Goal: Information Seeking & Learning: Find specific page/section

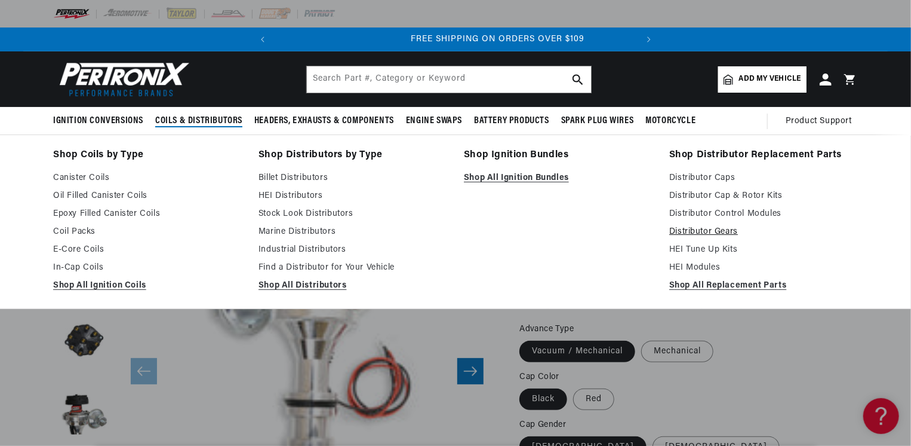
scroll to position [0, 362]
click at [703, 214] on link "Distributor Control Modules" at bounding box center [764, 214] width 189 height 14
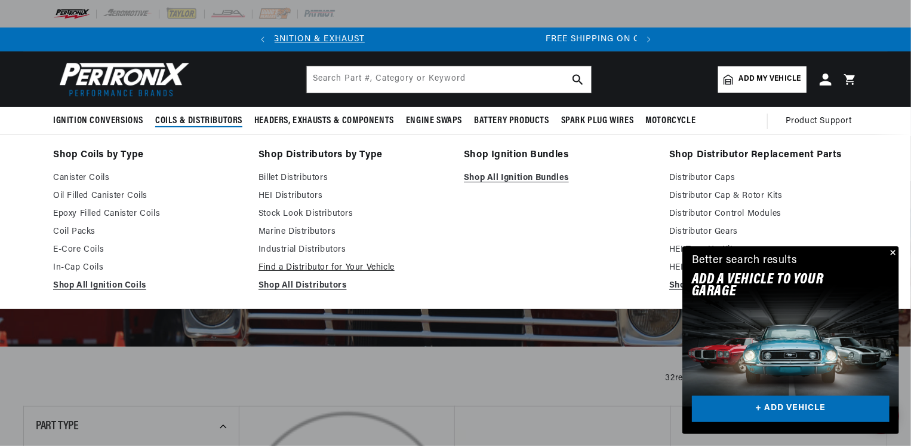
scroll to position [0, 362]
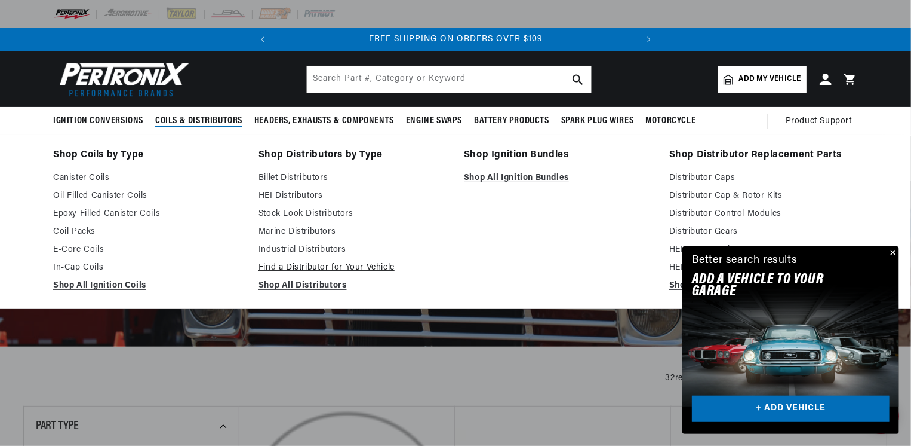
click at [305, 267] on link "Find a Distributor for Your Vehicle" at bounding box center [353, 267] width 189 height 14
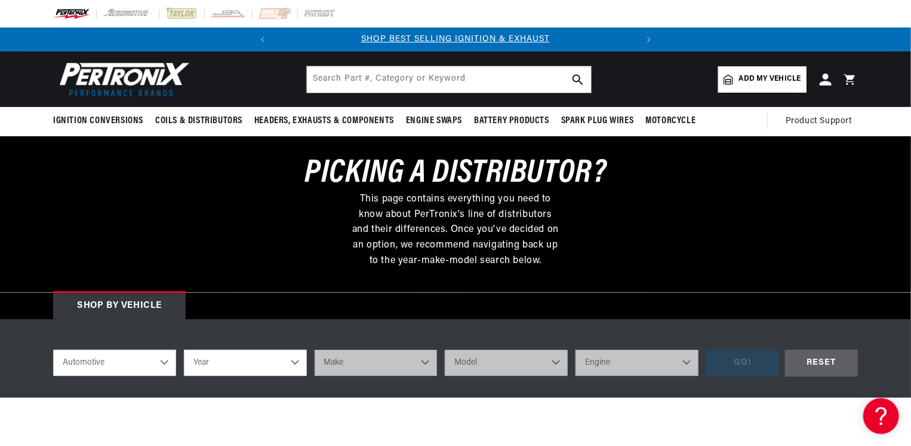
click at [165, 357] on select "Automotive Agricultural Industrial Marine Motorcycle" at bounding box center [114, 362] width 123 height 26
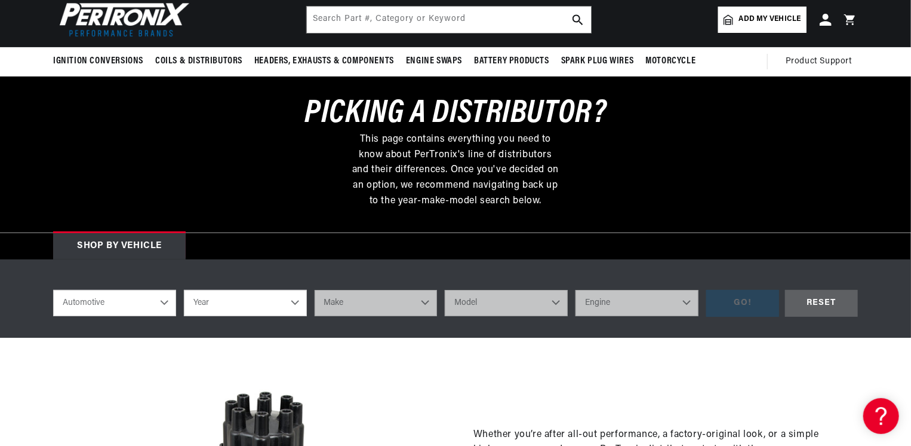
scroll to position [0, 362]
click at [162, 303] on select "Automotive Agricultural Industrial Marine Motorcycle" at bounding box center [114, 303] width 123 height 26
click at [53, 290] on select "Automotive Agricultural Industrial Marine Motorcycle" at bounding box center [114, 303] width 123 height 26
click at [299, 303] on select "Year 2024 2023 2022 2021 2020 2019 2018 2017 2016 2015 2014 2013 2012 2011 2010…" at bounding box center [245, 303] width 123 height 26
click at [293, 302] on select "Year 2024 2023 2022 2021 2020 2019 2018 2017 2016 2015 2014 2013 2012 2011 2010…" at bounding box center [245, 303] width 123 height 26
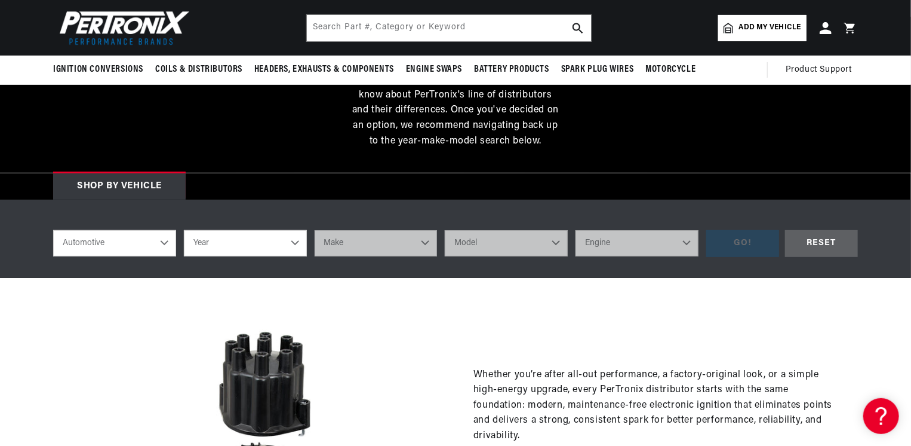
click at [162, 240] on select "Automotive Agricultural Industrial Marine Motorcycle" at bounding box center [114, 243] width 123 height 26
click at [145, 242] on select "Automotive Agricultural Industrial Marine Motorcycle" at bounding box center [114, 243] width 123 height 26
click at [282, 238] on select "Year 2024 2023 2022 2021 2020 2019 2018 2017 2016 2015 2014 2013 2012 2011 2010…" at bounding box center [245, 243] width 123 height 26
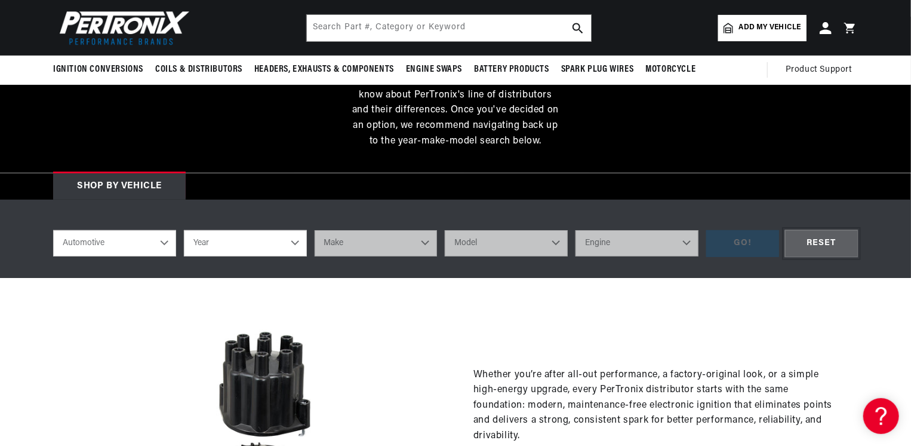
click at [817, 238] on div "RESET" at bounding box center [821, 243] width 73 height 27
click at [132, 241] on select "Automotive Agricultural Industrial Marine Motorcycle" at bounding box center [114, 243] width 123 height 26
click at [53, 230] on select "Automotive Agricultural Industrial Marine Motorcycle" at bounding box center [114, 243] width 123 height 26
select select "Industrial"
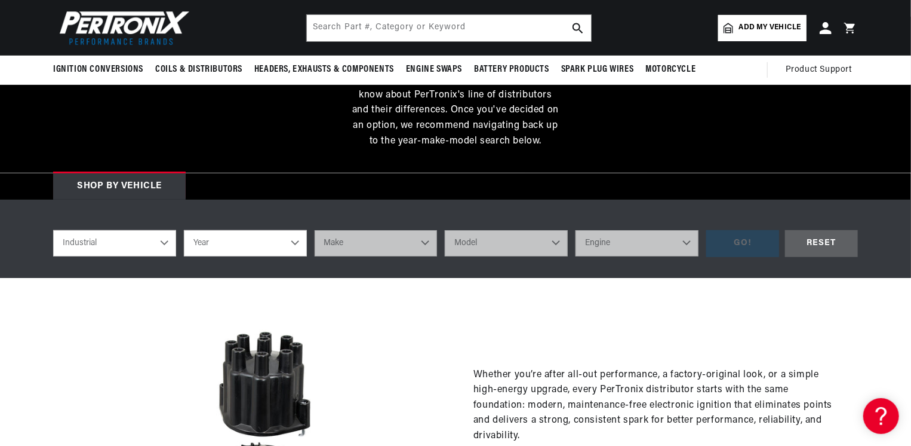
click at [285, 240] on select "Year 1990 1986 1984 1983 1982 1981 1980 1979 1978 1977 1976 1975 1974 1973 1972…" at bounding box center [245, 243] width 123 height 26
click at [297, 241] on select "Year 1990 1986 1984 1983 1982 1981 1980 1979 1978 1977 1976 1975 1974 1973 1972…" at bounding box center [245, 243] width 123 height 26
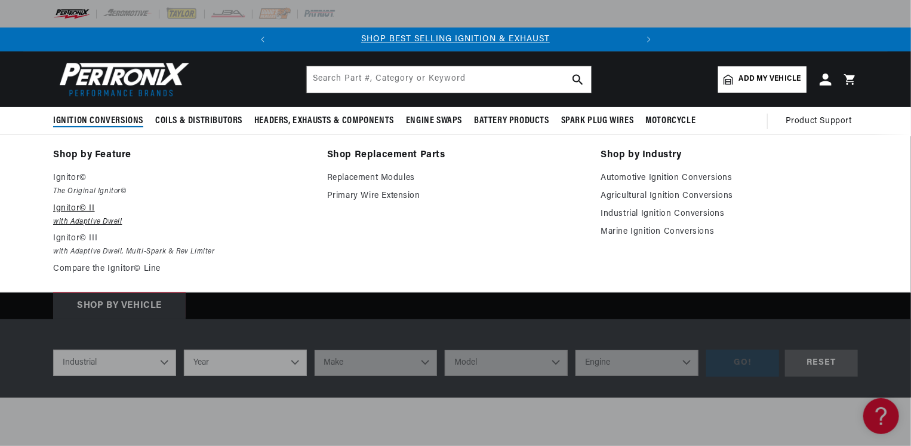
click at [90, 207] on p "Ignitor© II" at bounding box center [181, 208] width 257 height 14
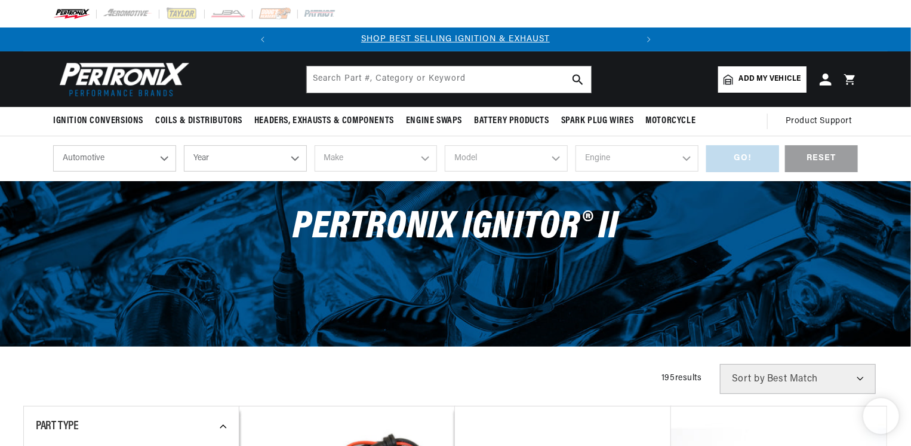
click at [164, 159] on select "Automotive Agricultural Industrial Marine Motorcycle" at bounding box center [114, 158] width 123 height 26
